Goal: Task Accomplishment & Management: Use online tool/utility

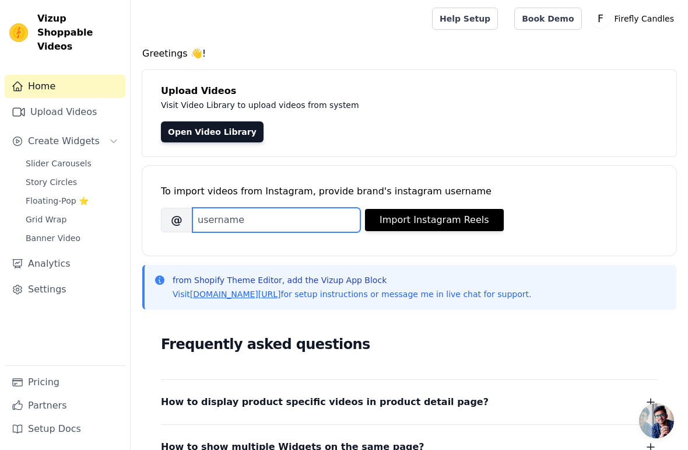
click at [240, 213] on input "Brand's Instagram Username" at bounding box center [276, 220] width 168 height 24
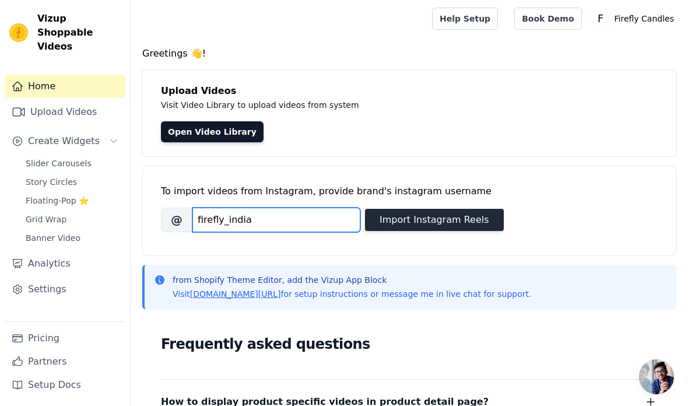
type input "firefly_india"
click at [461, 214] on button "Import Instagram Reels" at bounding box center [434, 220] width 139 height 22
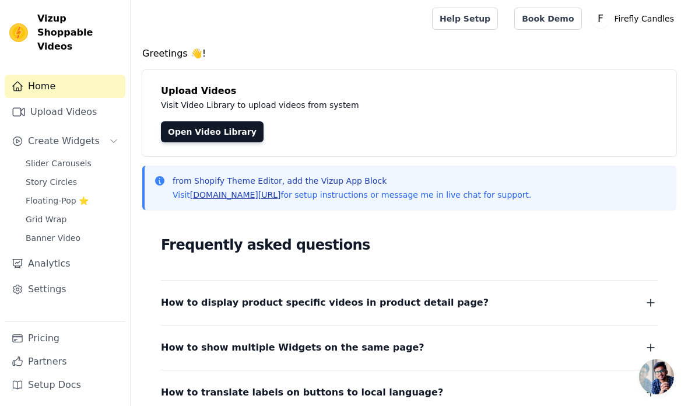
click at [278, 196] on link "vizupcommerce.com/docs" at bounding box center [235, 194] width 91 height 9
click at [198, 137] on link "Open Video Library" at bounding box center [212, 131] width 103 height 21
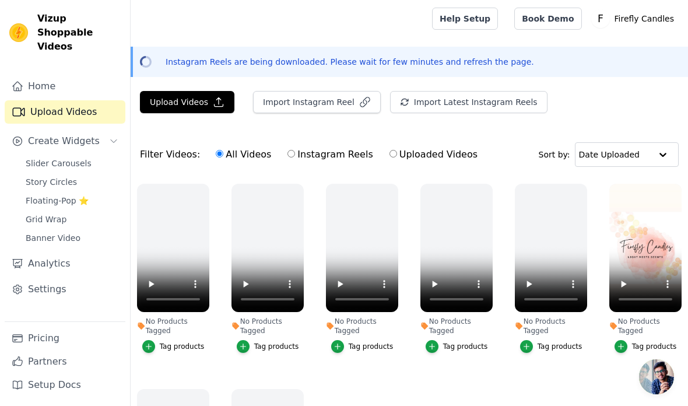
click at [285, 145] on div "All Videos Instagram Reels Uploaded Videos" at bounding box center [346, 154] width 275 height 27
click at [288, 157] on input "Instagram Reels" at bounding box center [292, 154] width 8 height 8
radio input "true"
click at [217, 157] on input "All Videos" at bounding box center [220, 154] width 8 height 8
radio input "true"
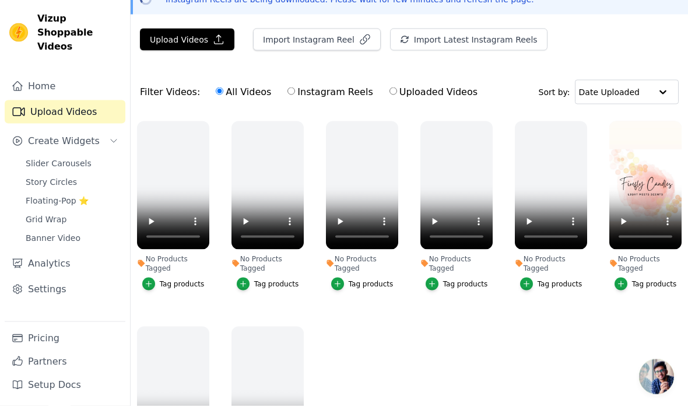
scroll to position [96, 0]
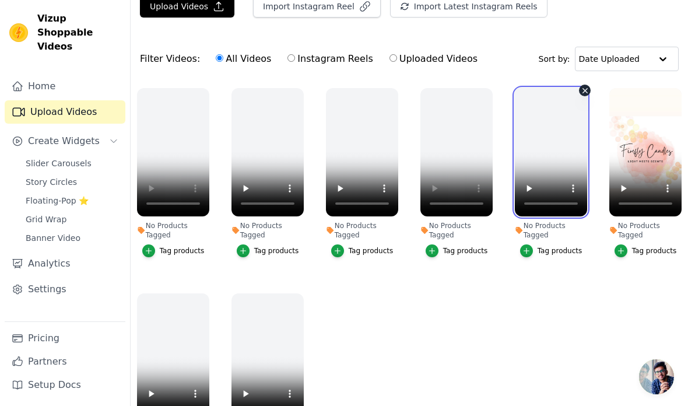
click at [537, 201] on video at bounding box center [551, 152] width 72 height 128
click at [635, 248] on div "Tag products" at bounding box center [654, 250] width 45 height 9
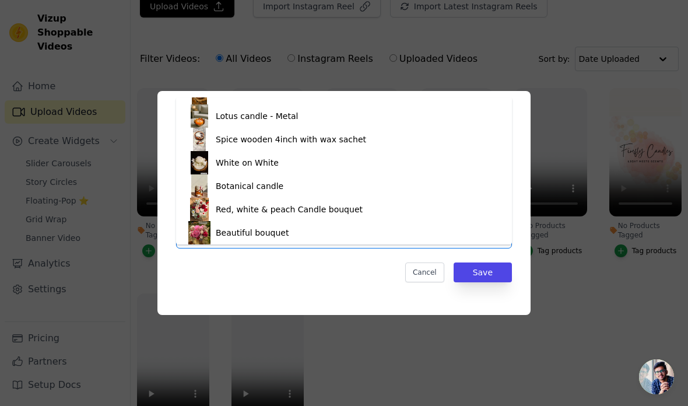
scroll to position [180, 0]
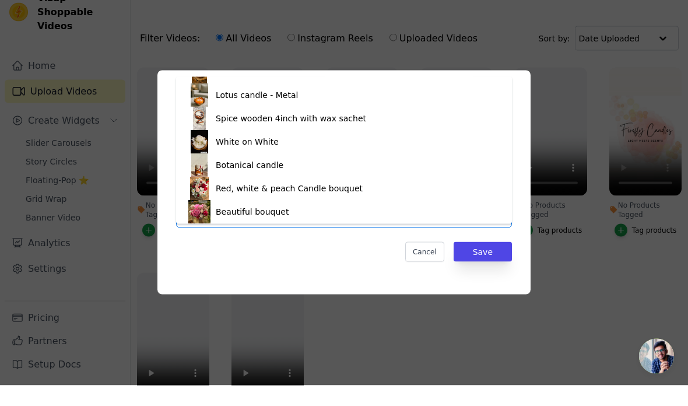
click at [381, 296] on div "Tag video with products Black Swan The Maroon Candle Mighnight Bloom Lavender B…" at bounding box center [343, 203] width 373 height 224
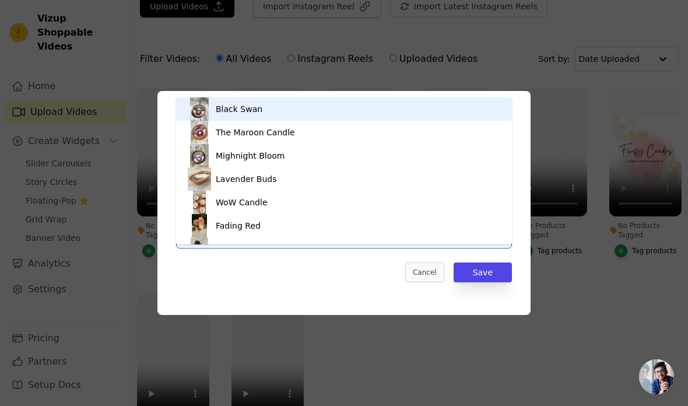
click at [425, 282] on button "Cancel" at bounding box center [424, 272] width 39 height 20
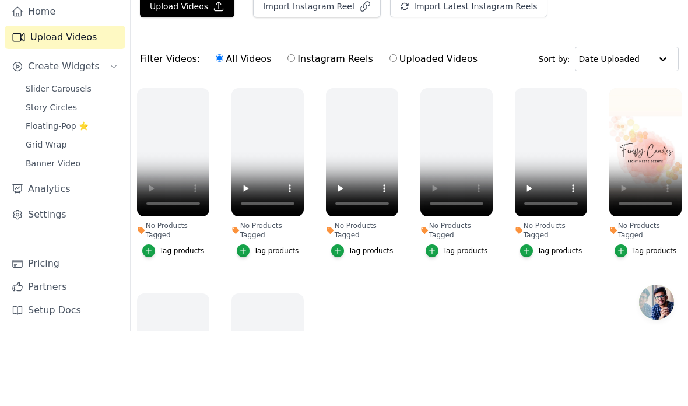
scroll to position [96, 0]
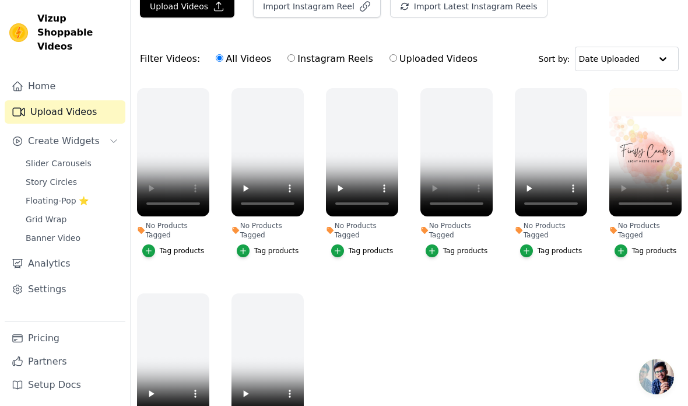
click at [637, 255] on div "Tag products" at bounding box center [654, 250] width 45 height 9
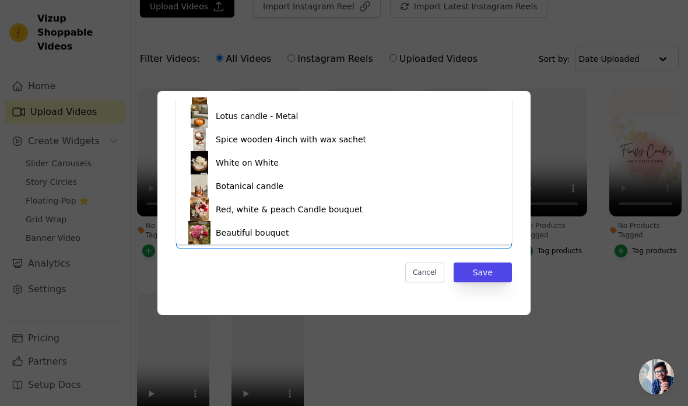
scroll to position [180, 0]
click at [323, 226] on div "Beautiful bouquet" at bounding box center [344, 232] width 313 height 23
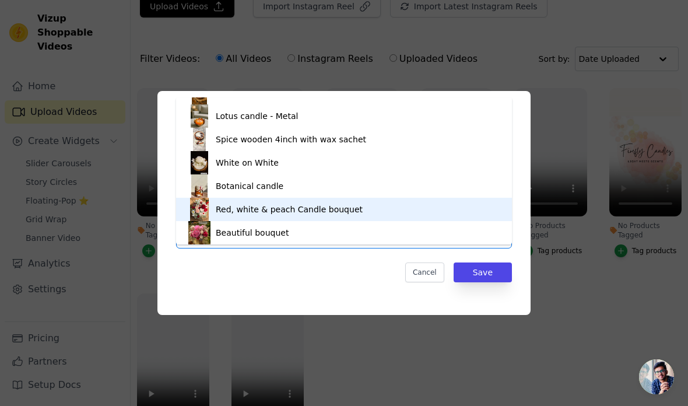
click at [384, 208] on div "Red, white & peach Candle bouquet" at bounding box center [344, 209] width 313 height 23
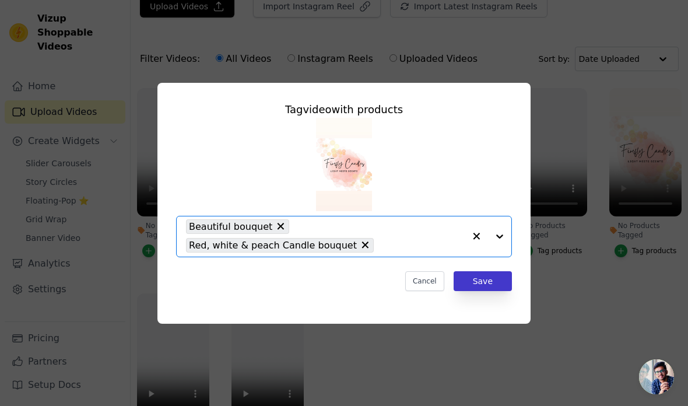
click at [494, 291] on button "Save" at bounding box center [483, 281] width 58 height 20
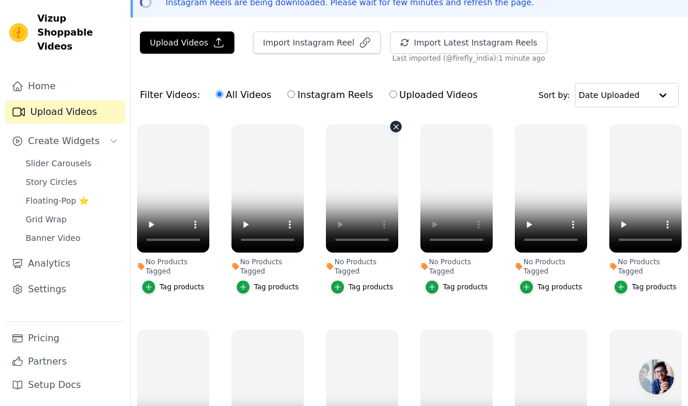
scroll to position [0, 0]
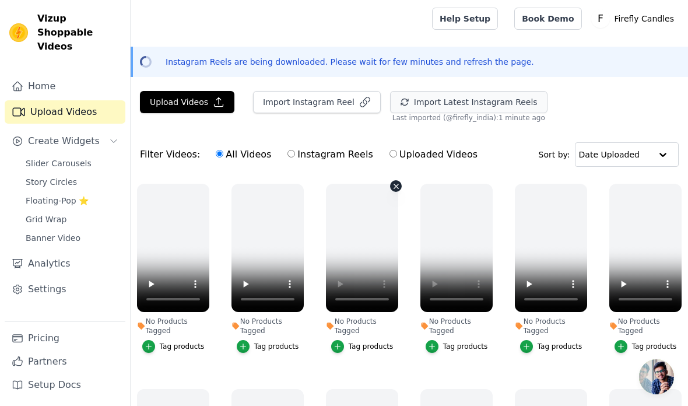
click at [518, 102] on button "Import Latest Instagram Reels" at bounding box center [468, 102] width 157 height 22
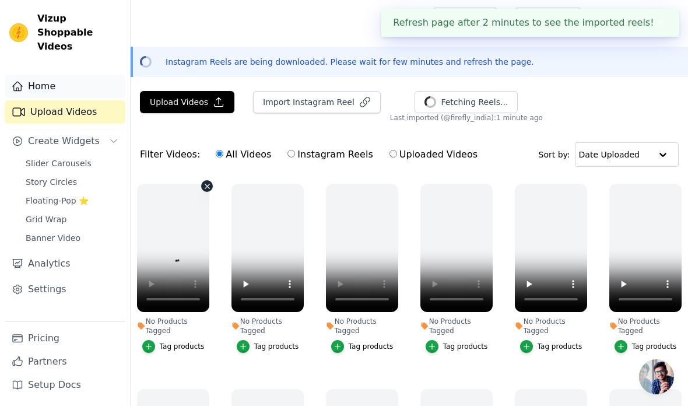
click at [41, 75] on link "Home" at bounding box center [65, 86] width 121 height 23
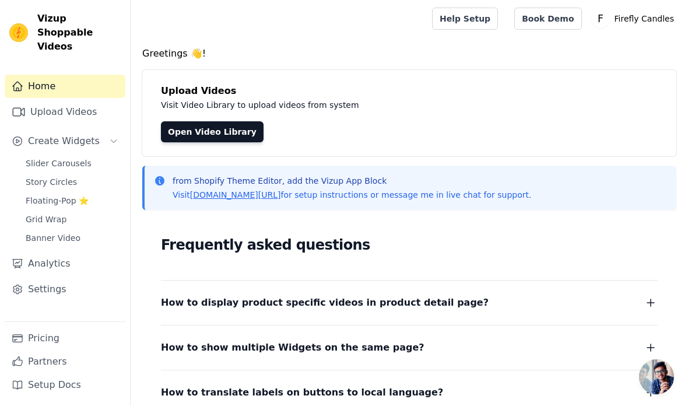
click at [543, 301] on button "How to display product specific videos in product detail page?" at bounding box center [409, 303] width 497 height 16
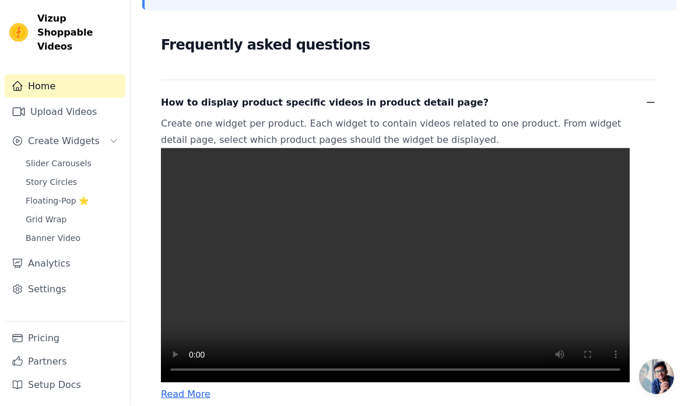
scroll to position [201, 0]
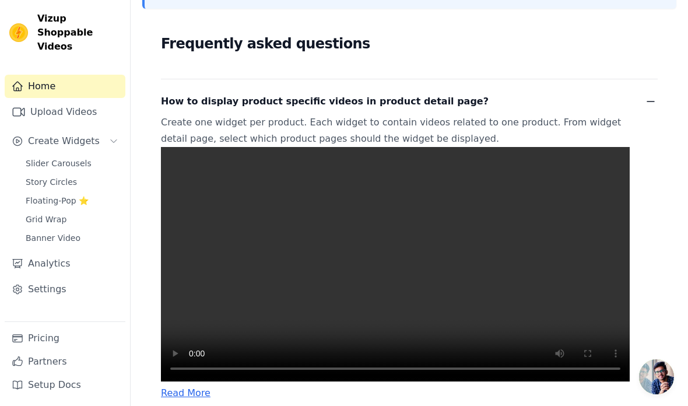
click at [400, 286] on video at bounding box center [395, 264] width 469 height 234
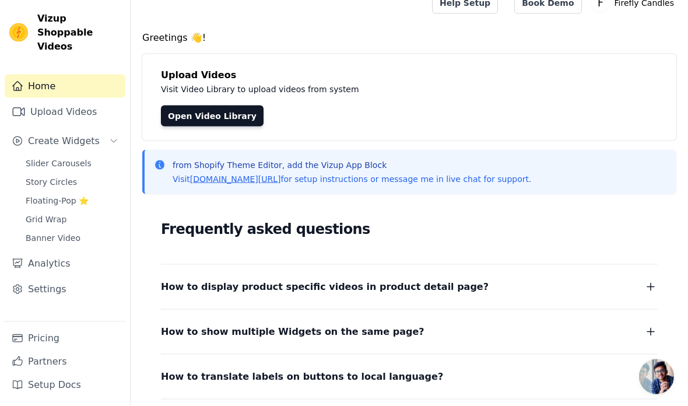
scroll to position [0, 0]
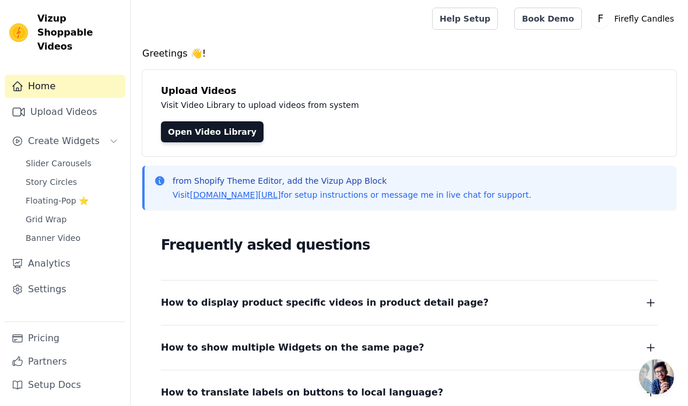
click at [558, 309] on button "How to display product specific videos in product detail page?" at bounding box center [409, 303] width 497 height 16
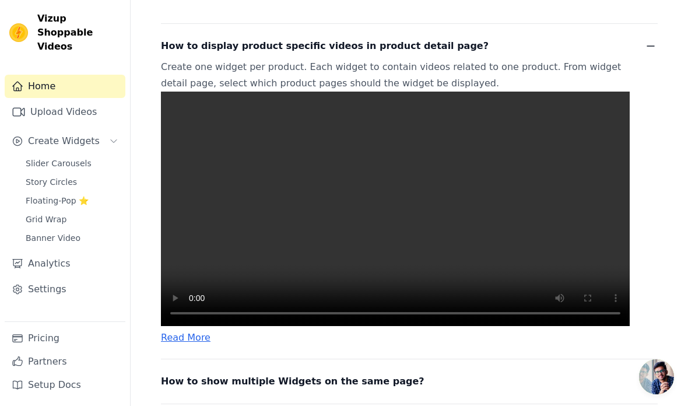
click at [572, 326] on video at bounding box center [395, 209] width 469 height 234
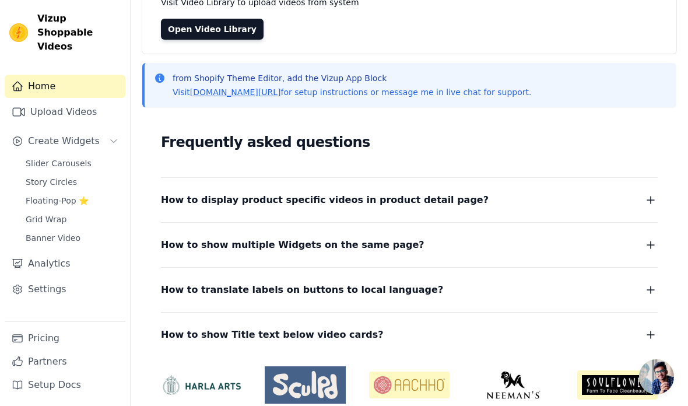
click at [409, 275] on div "How to translate labels on buttons to local language? To translate labels on bu…" at bounding box center [409, 282] width 497 height 31
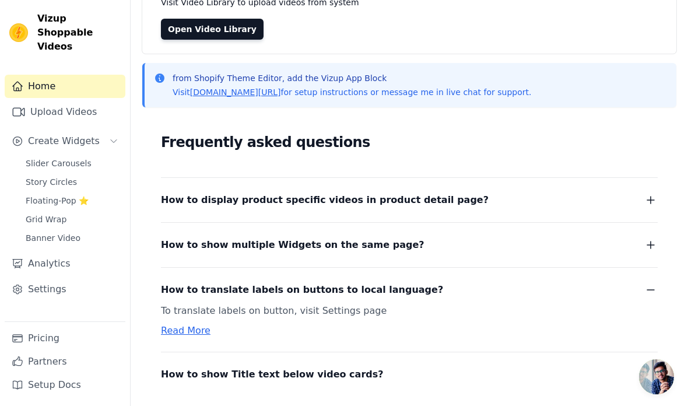
click at [411, 203] on span "How to display product specific videos in product detail page?" at bounding box center [325, 200] width 328 height 16
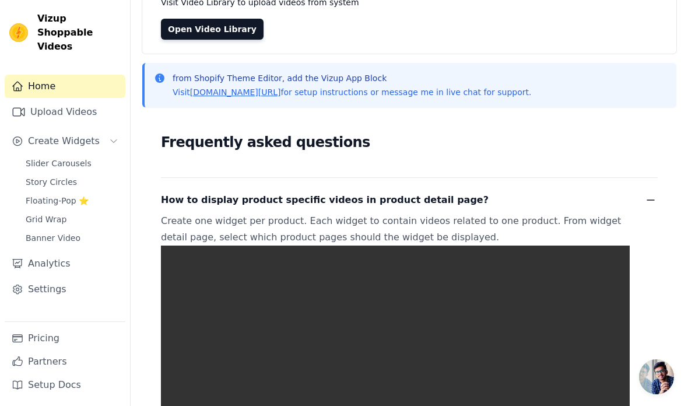
click at [344, 379] on video at bounding box center [395, 363] width 469 height 234
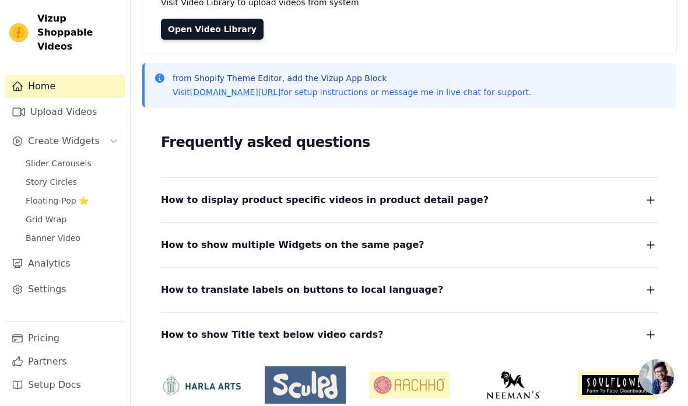
scroll to position [149, 0]
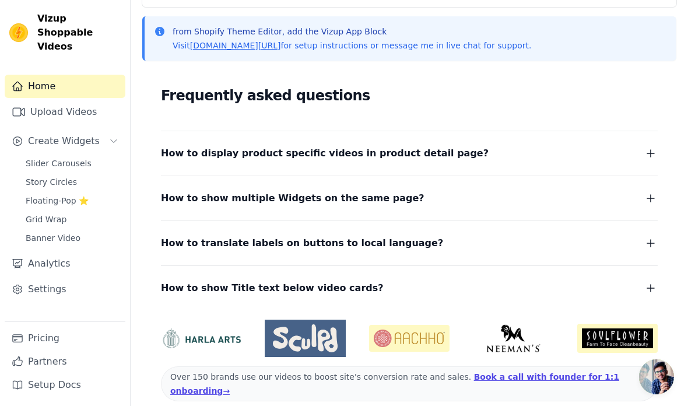
click at [349, 333] on div at bounding box center [409, 338] width 497 height 37
click at [229, 143] on div "How to display product specific videos in product detail page? Create one widge…" at bounding box center [409, 146] width 497 height 30
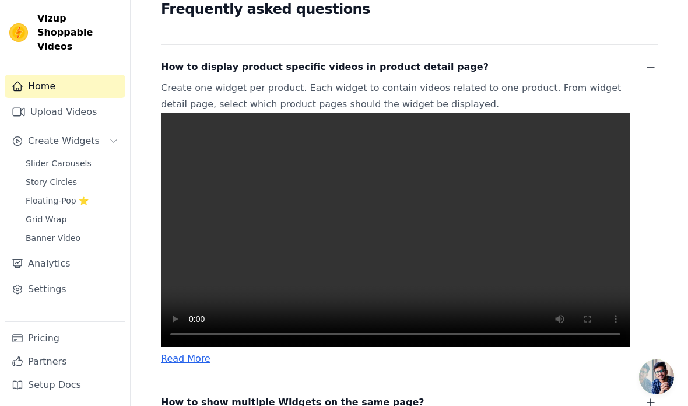
click at [225, 233] on video at bounding box center [395, 230] width 469 height 234
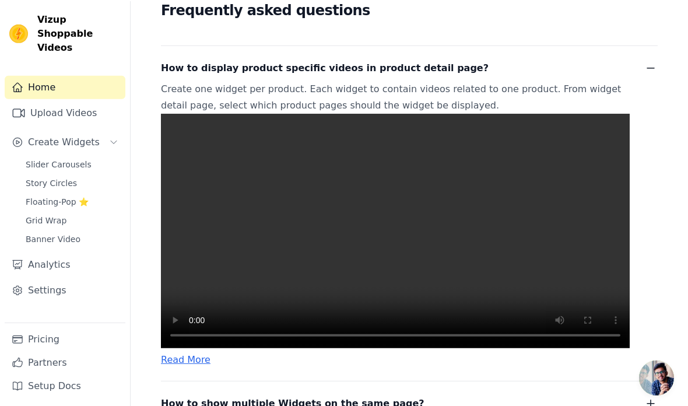
scroll to position [103, 0]
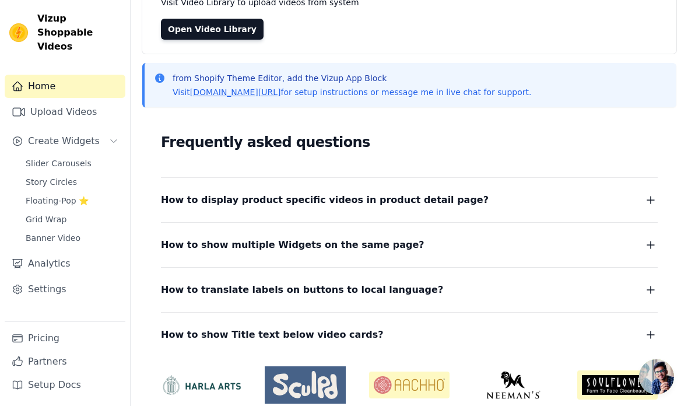
click at [200, 205] on span "How to display product specific videos in product detail page?" at bounding box center [325, 200] width 328 height 16
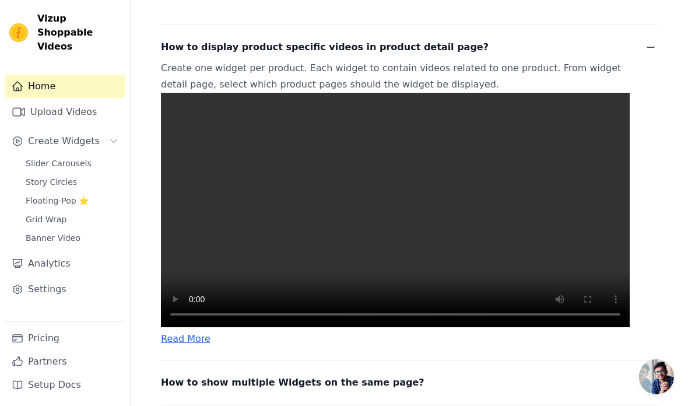
click at [184, 327] on video at bounding box center [395, 210] width 469 height 234
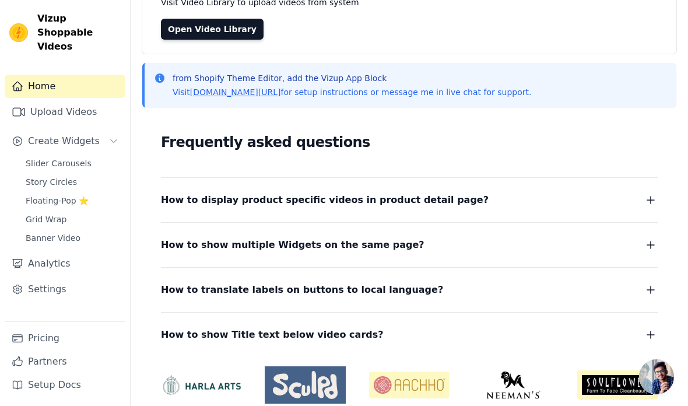
click at [197, 229] on div "How to show multiple Widgets on the same page? In the input text box, Widget Na…" at bounding box center [409, 237] width 497 height 31
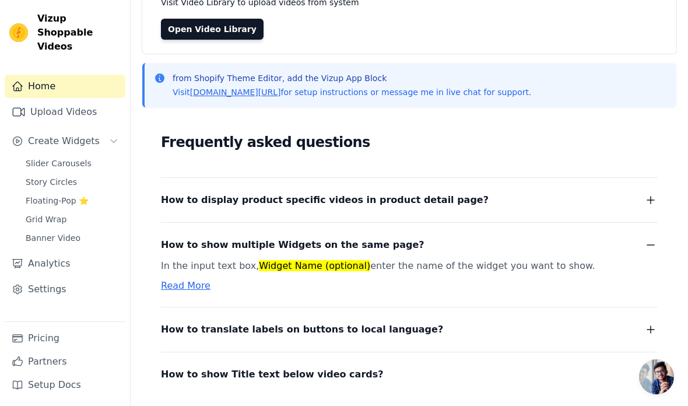
click at [183, 206] on span "How to display product specific videos in product detail page?" at bounding box center [325, 200] width 328 height 16
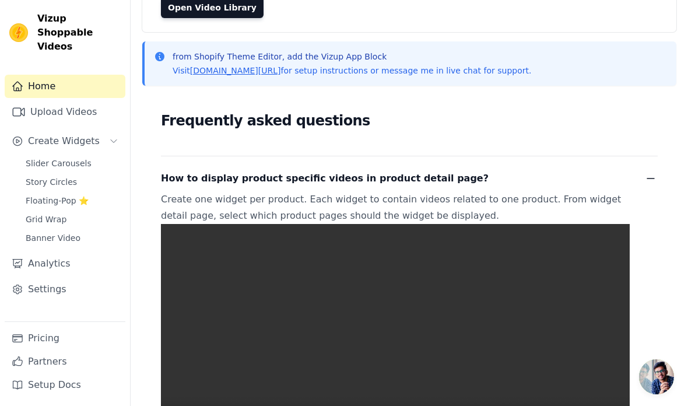
scroll to position [0, 0]
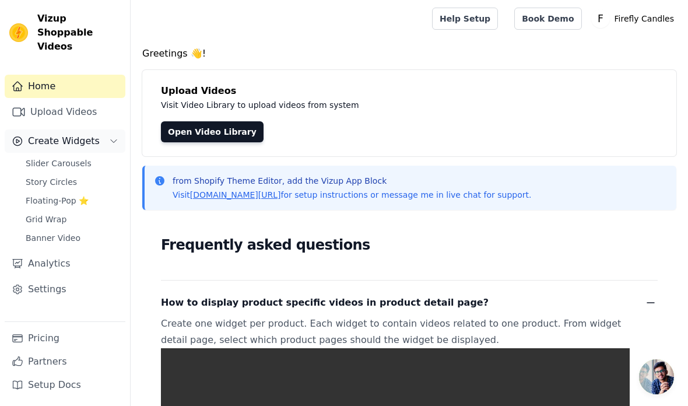
click at [23, 135] on icon "Sidebar" at bounding box center [18, 141] width 12 height 12
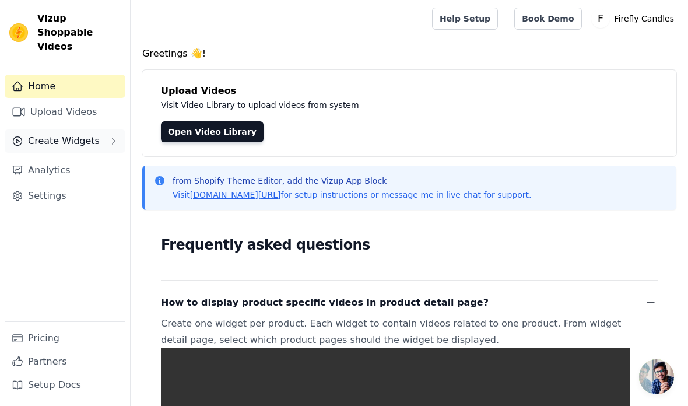
click at [26, 134] on div "Create Widgets" at bounding box center [56, 141] width 88 height 14
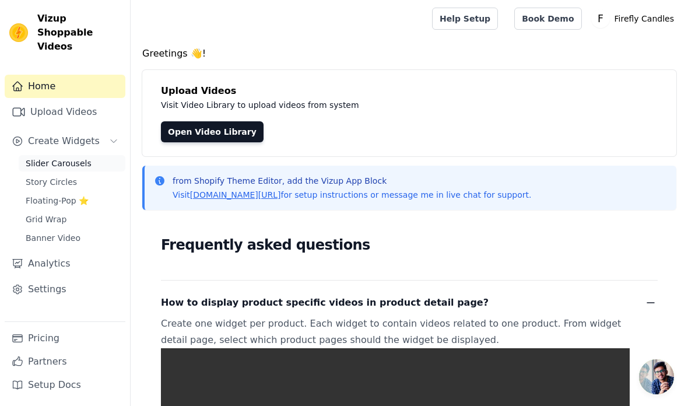
click at [24, 155] on link "Slider Carousels" at bounding box center [72, 163] width 107 height 16
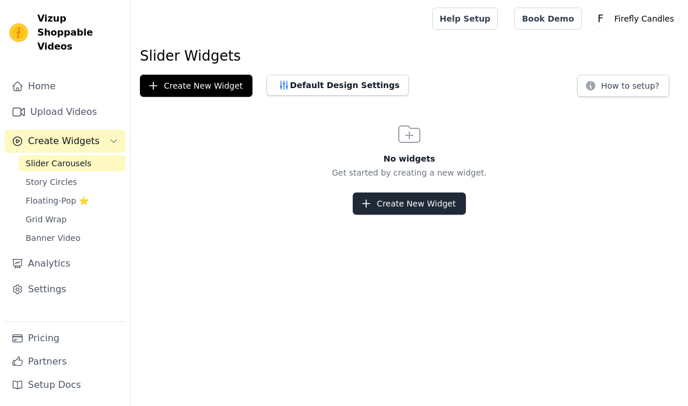
click at [403, 206] on button "Create New Widget" at bounding box center [409, 203] width 113 height 22
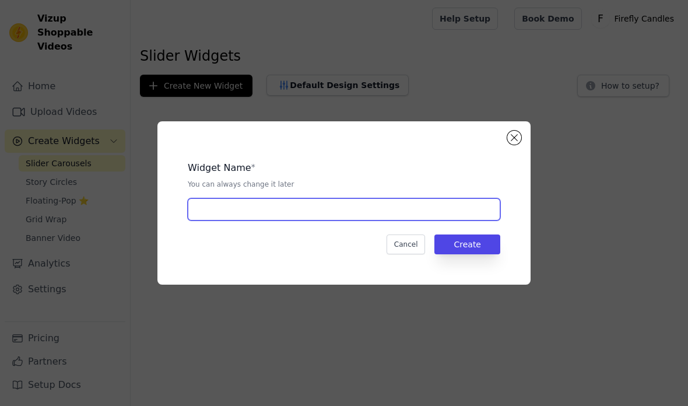
click at [233, 220] on input "text" at bounding box center [344, 209] width 313 height 22
type input "Test"
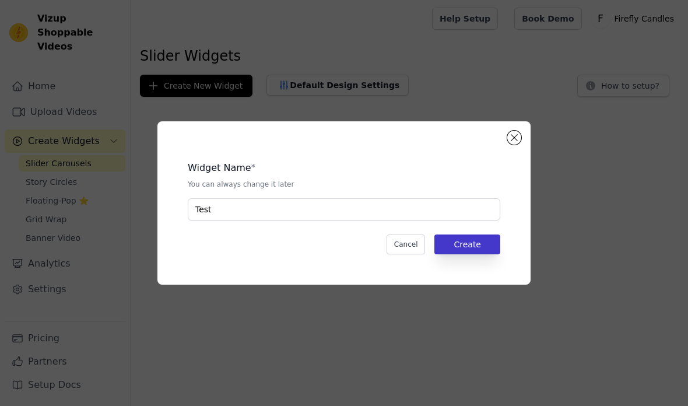
click at [473, 254] on button "Create" at bounding box center [468, 244] width 66 height 20
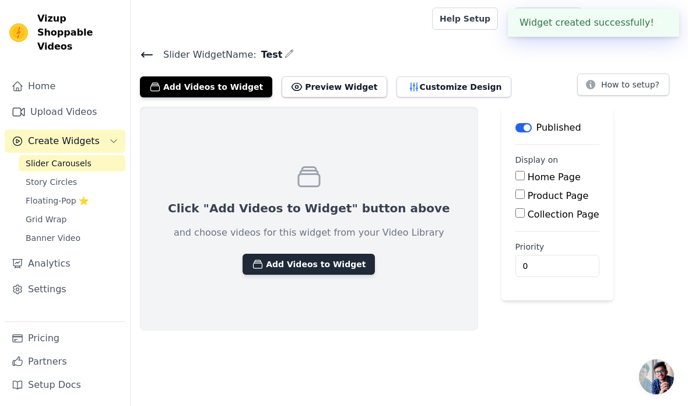
click at [319, 270] on button "Add Videos to Widget" at bounding box center [309, 264] width 132 height 21
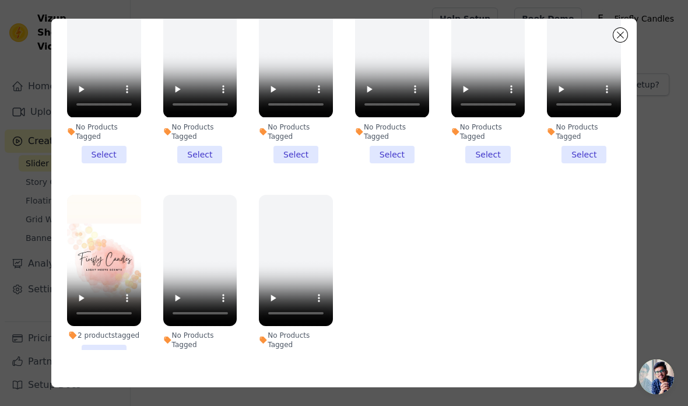
scroll to position [101, 0]
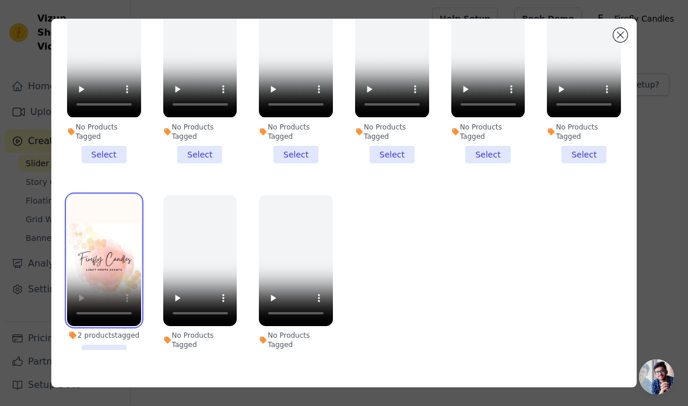
click at [87, 320] on video at bounding box center [104, 260] width 74 height 131
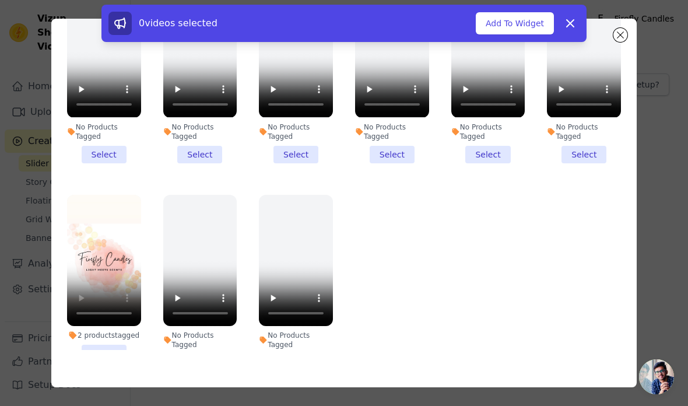
click at [101, 355] on li "2 products tagged Select" at bounding box center [104, 278] width 74 height 167
click at [0, 0] on input "2 products tagged Select" at bounding box center [0, 0] width 0 height 0
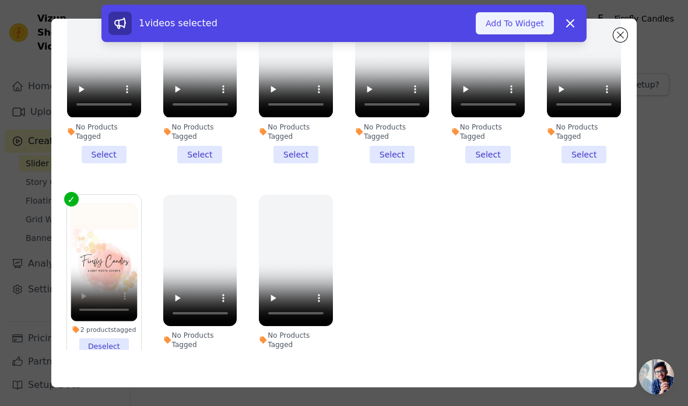
click at [528, 23] on button "Add To Widget" at bounding box center [515, 23] width 78 height 22
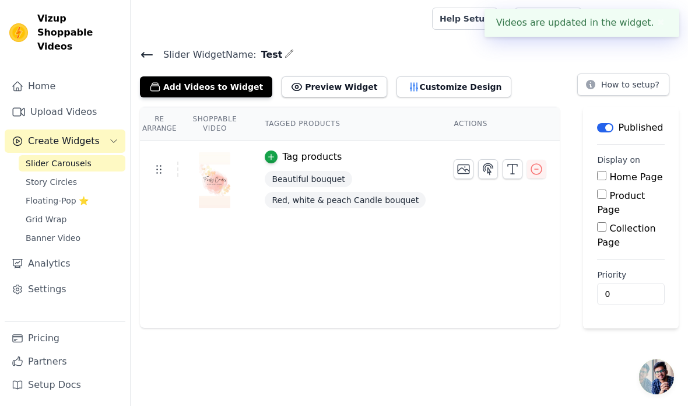
click at [600, 178] on input "Home Page" at bounding box center [601, 175] width 9 height 9
checkbox input "true"
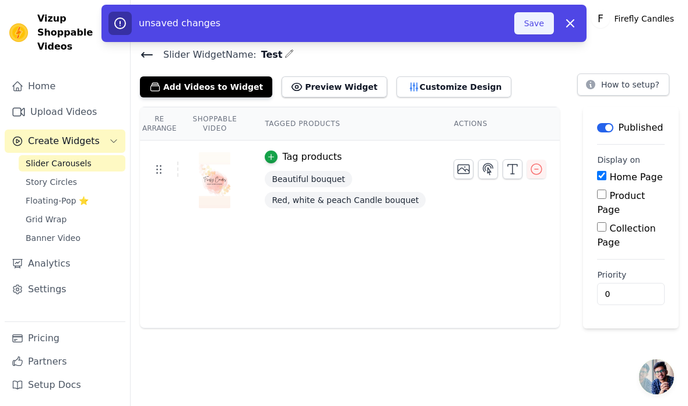
click at [531, 23] on button "Save" at bounding box center [534, 23] width 40 height 22
